Goal: Navigation & Orientation: Find specific page/section

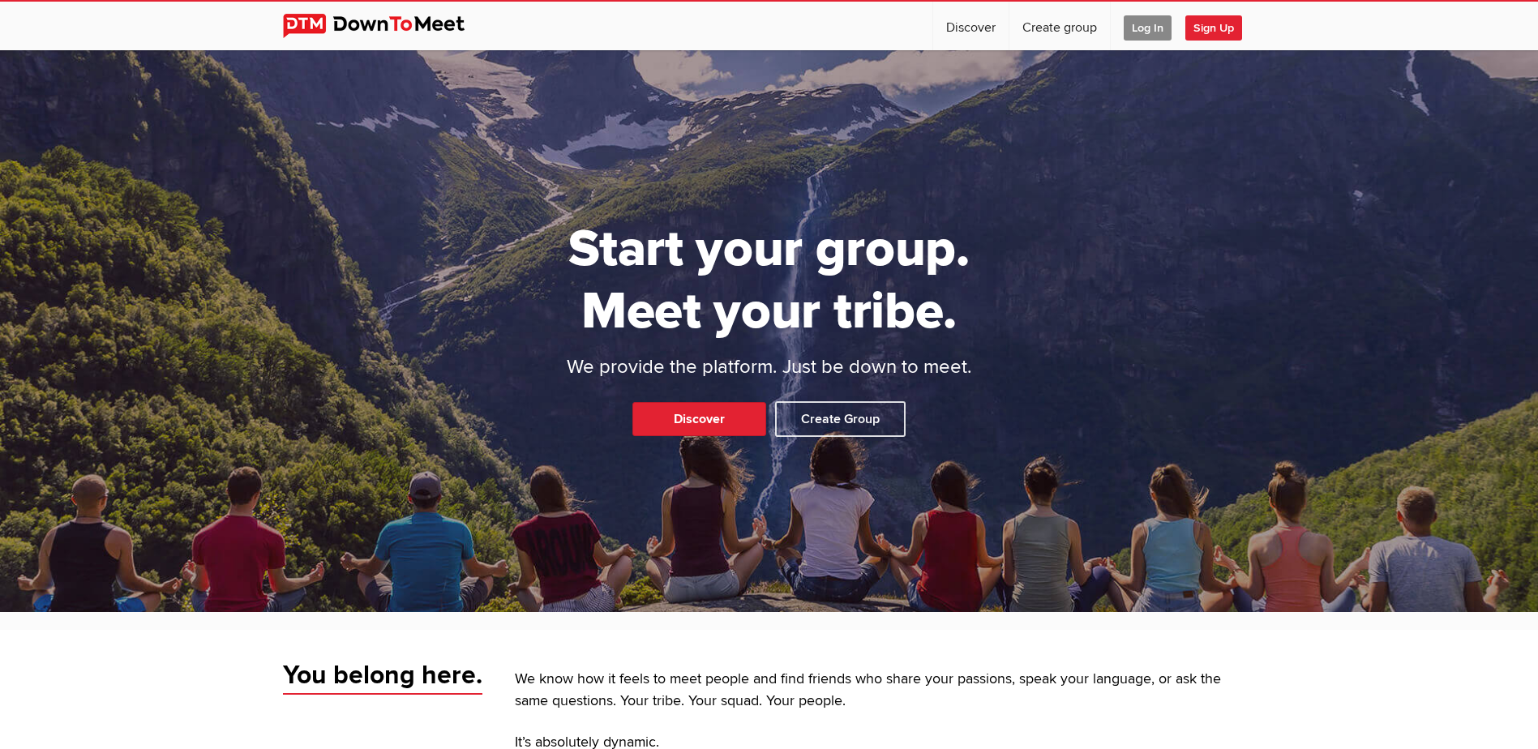
click at [1153, 29] on span "Log In" at bounding box center [1147, 27] width 48 height 25
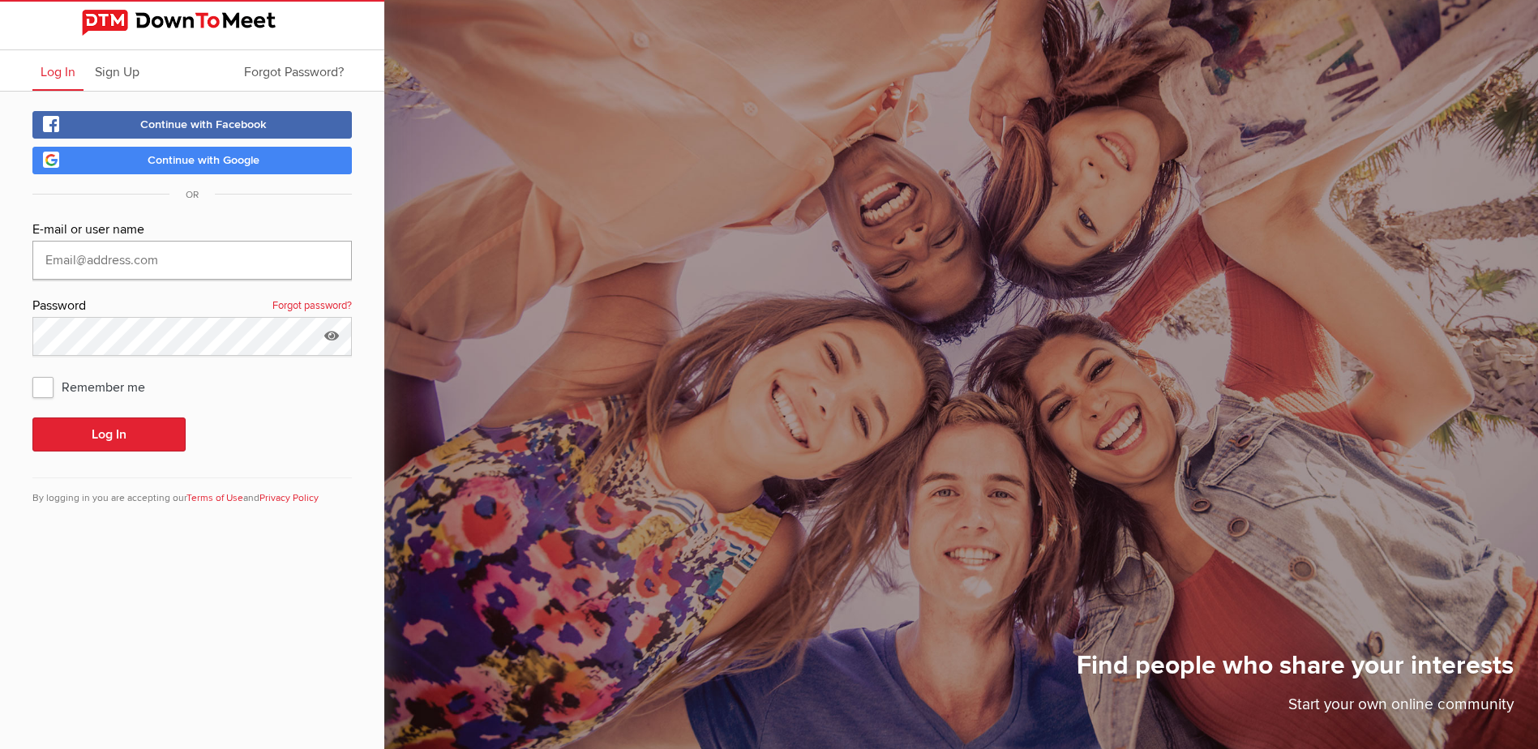
type input "[EMAIL_ADDRESS][DOMAIN_NAME]"
click at [48, 392] on span "Remember me" at bounding box center [96, 386] width 129 height 29
click at [32, 372] on input "Remember me" at bounding box center [32, 371] width 1 height 1
checkbox input "true"
click at [113, 440] on button "Log In" at bounding box center [108, 434] width 153 height 34
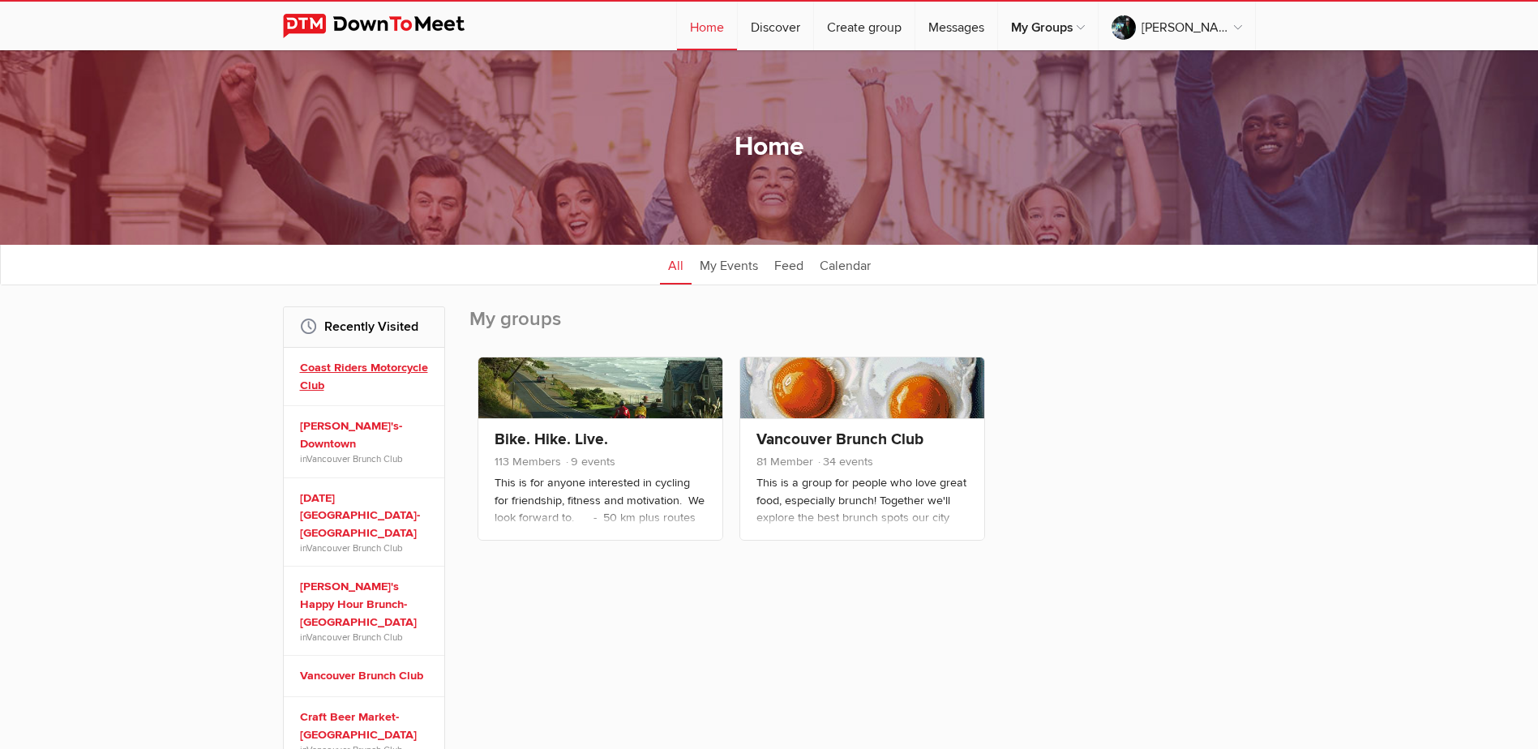
click at [349, 364] on link "Coast Riders Motorcycle Club" at bounding box center [366, 376] width 133 height 35
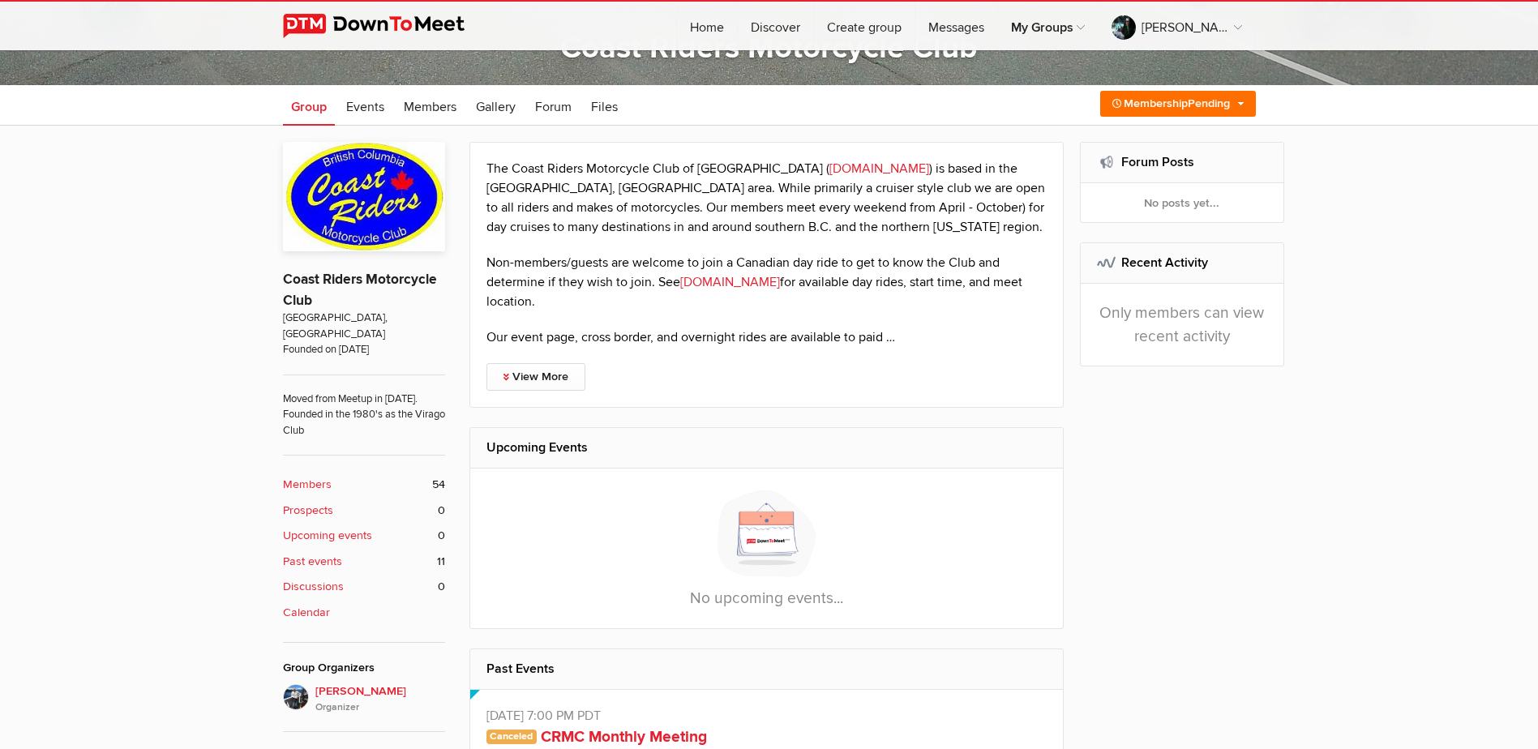
scroll to position [324, 0]
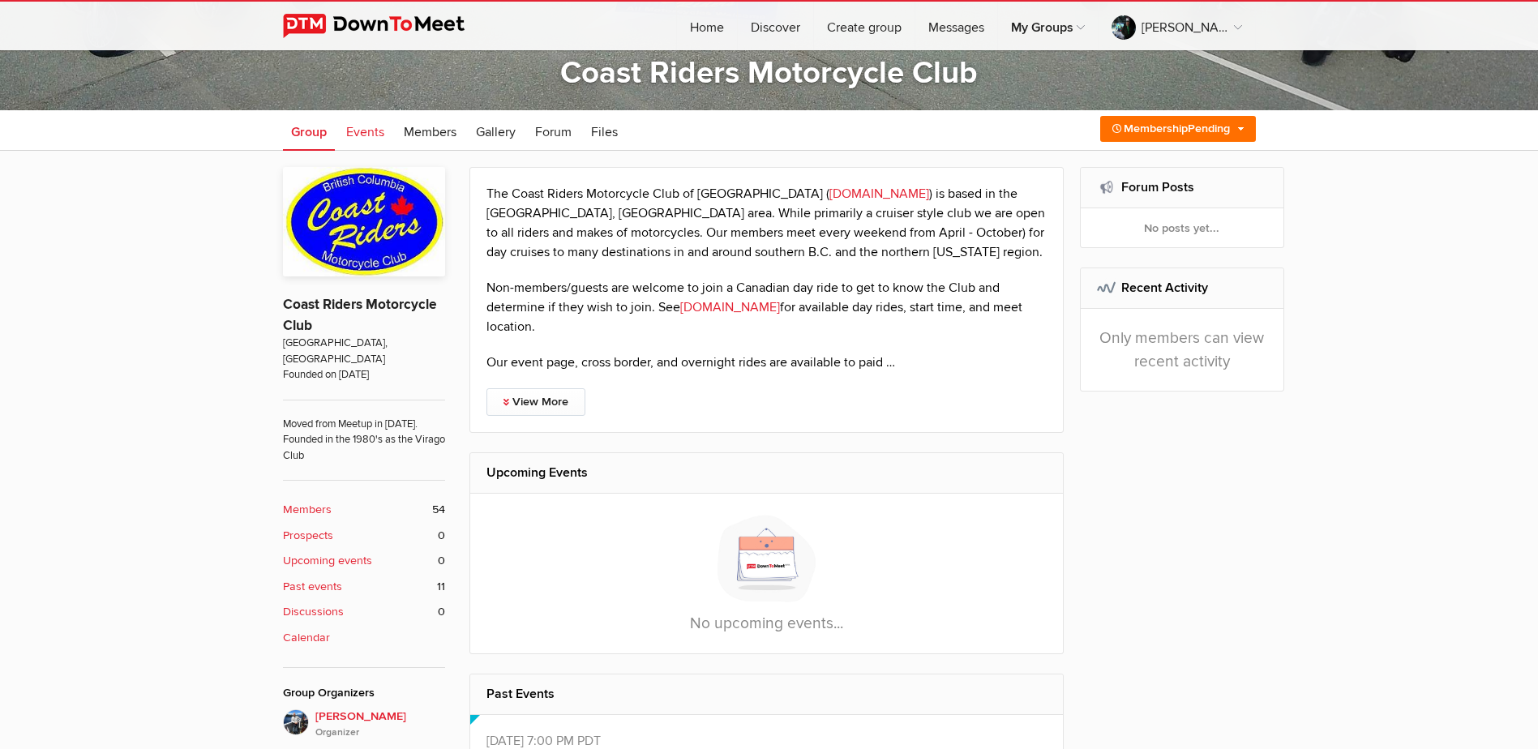
click at [366, 136] on span "Events" at bounding box center [365, 132] width 38 height 16
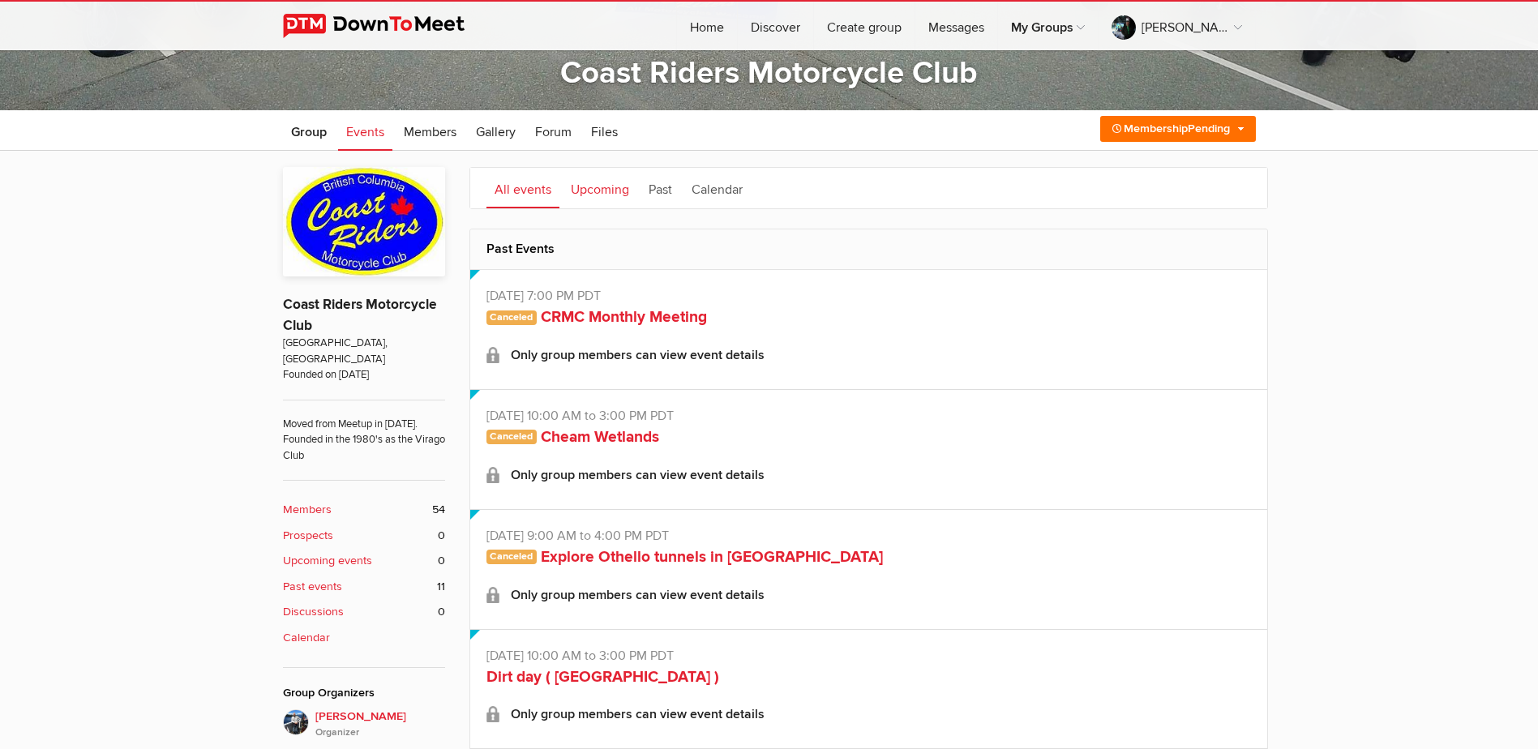
click at [584, 193] on link "Upcoming" at bounding box center [600, 188] width 75 height 41
